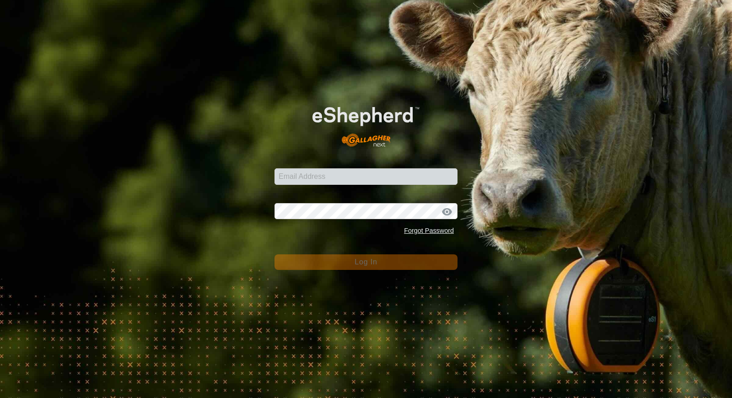
type input "[EMAIL_ADDRESS][DOMAIN_NAME]"
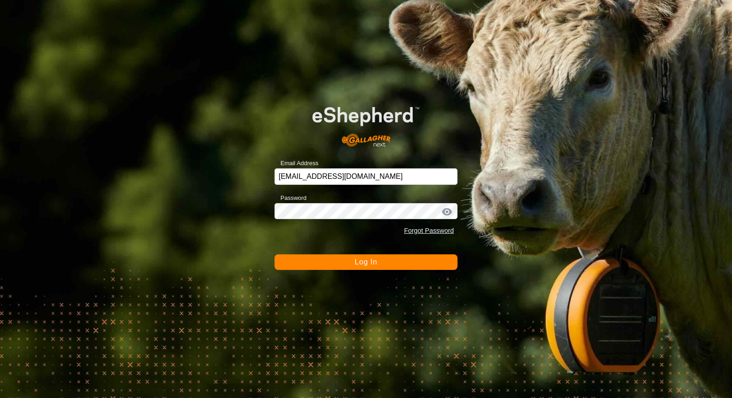
click at [343, 261] on button "Log In" at bounding box center [365, 262] width 183 height 16
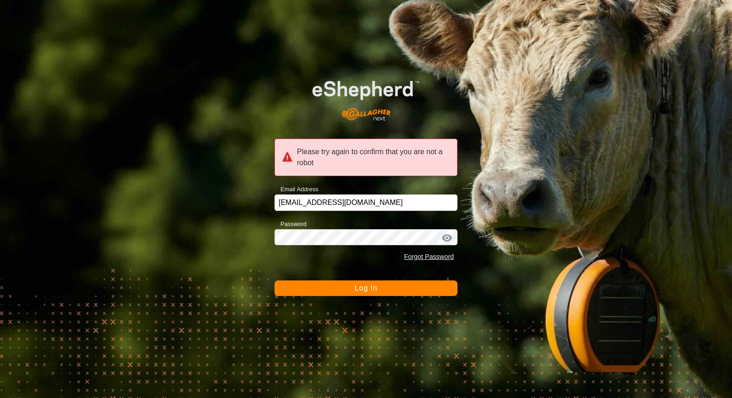
click at [362, 288] on span "Log In" at bounding box center [365, 288] width 22 height 8
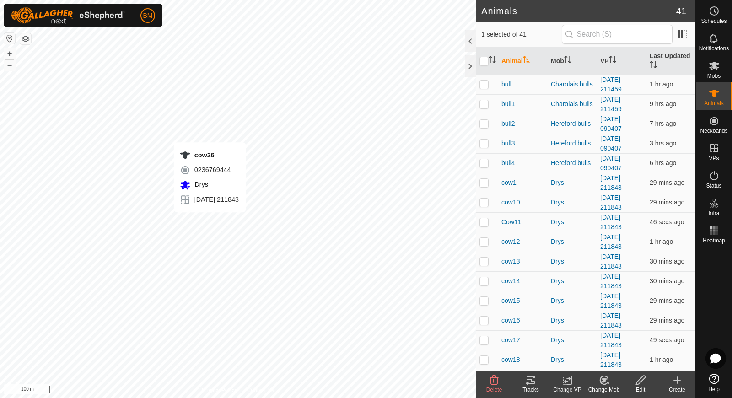
checkbox input "true"
checkbox input "false"
checkbox input "true"
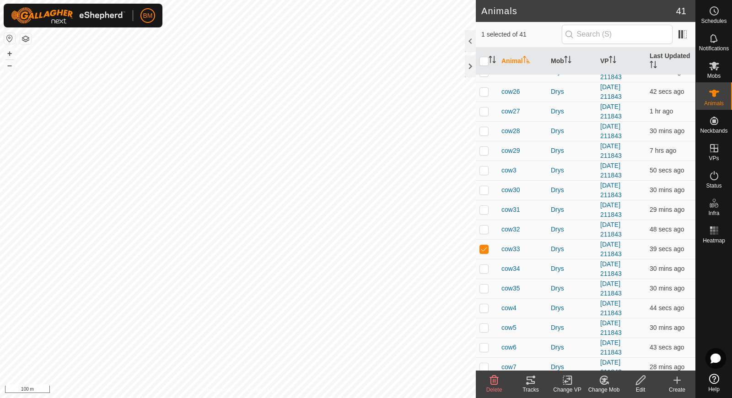
scroll to position [447, 0]
checkbox input "true"
checkbox input "false"
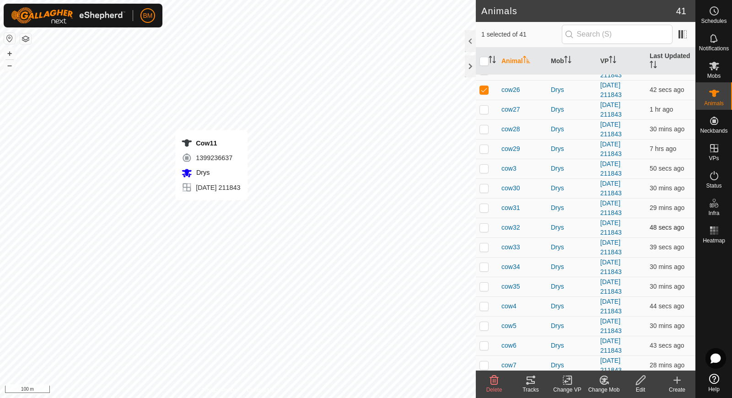
checkbox input "true"
checkbox input "false"
checkbox input "true"
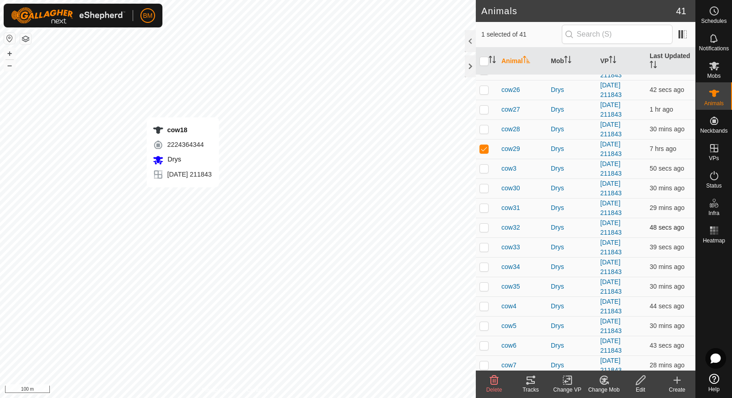
checkbox input "false"
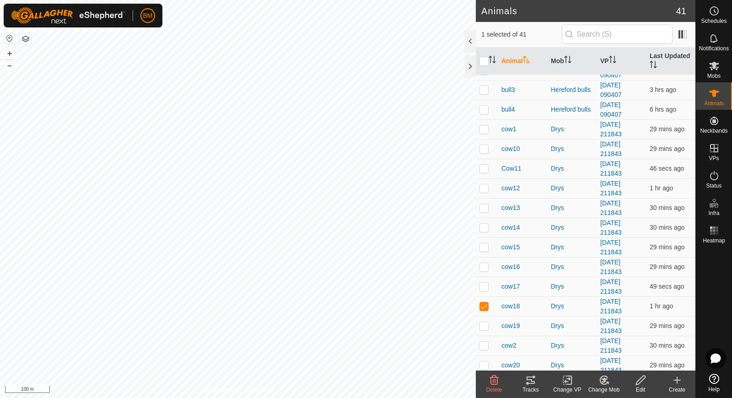
scroll to position [55, 0]
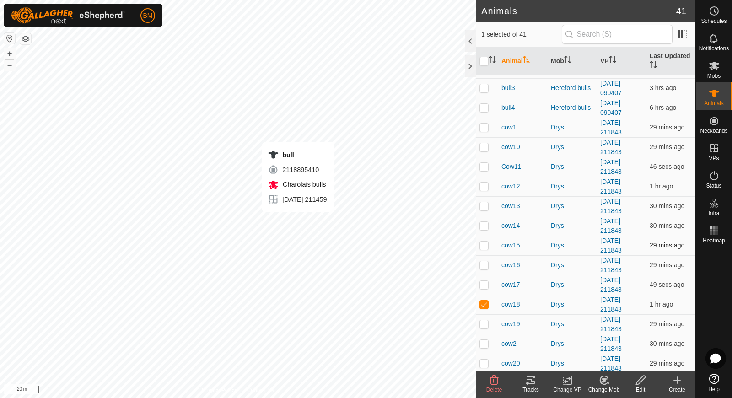
checkbox input "true"
checkbox input "false"
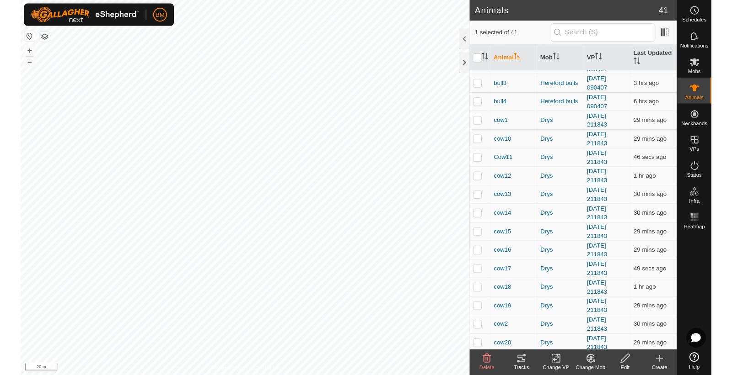
scroll to position [0, 0]
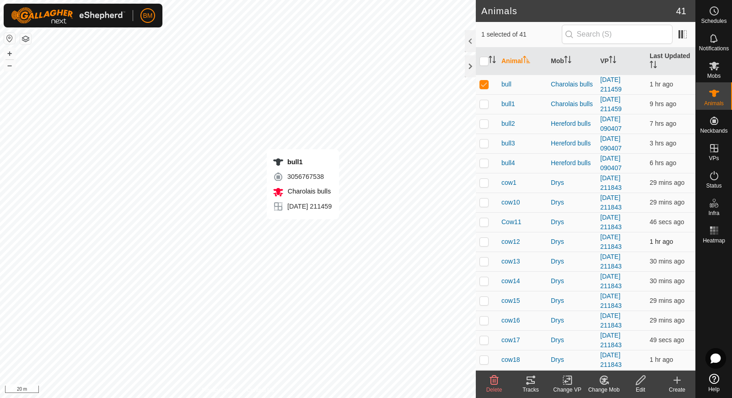
checkbox input "false"
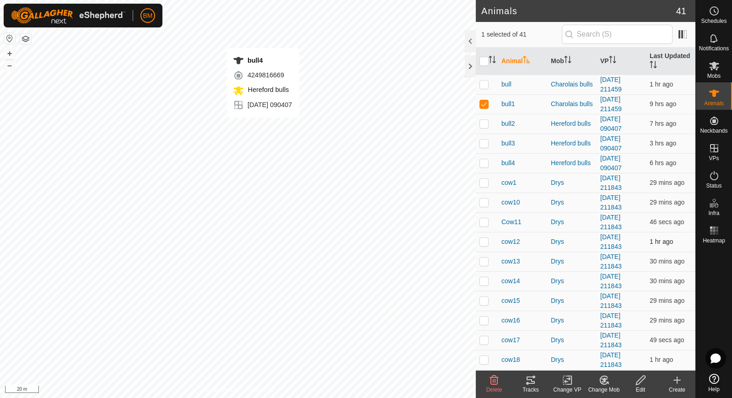
checkbox input "false"
checkbox input "true"
checkbox input "false"
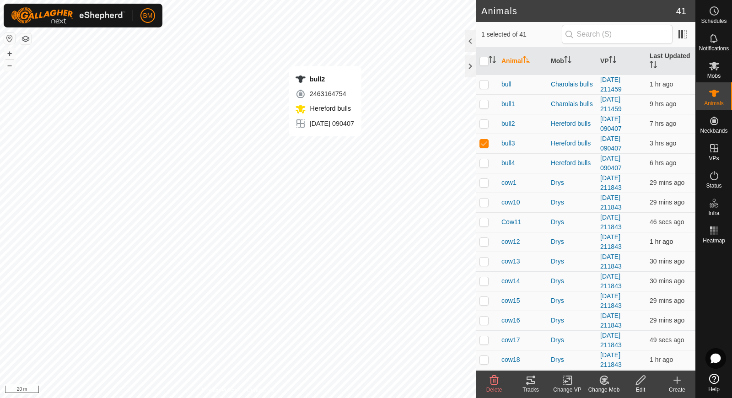
checkbox input "true"
checkbox input "false"
